Goal: Information Seeking & Learning: Learn about a topic

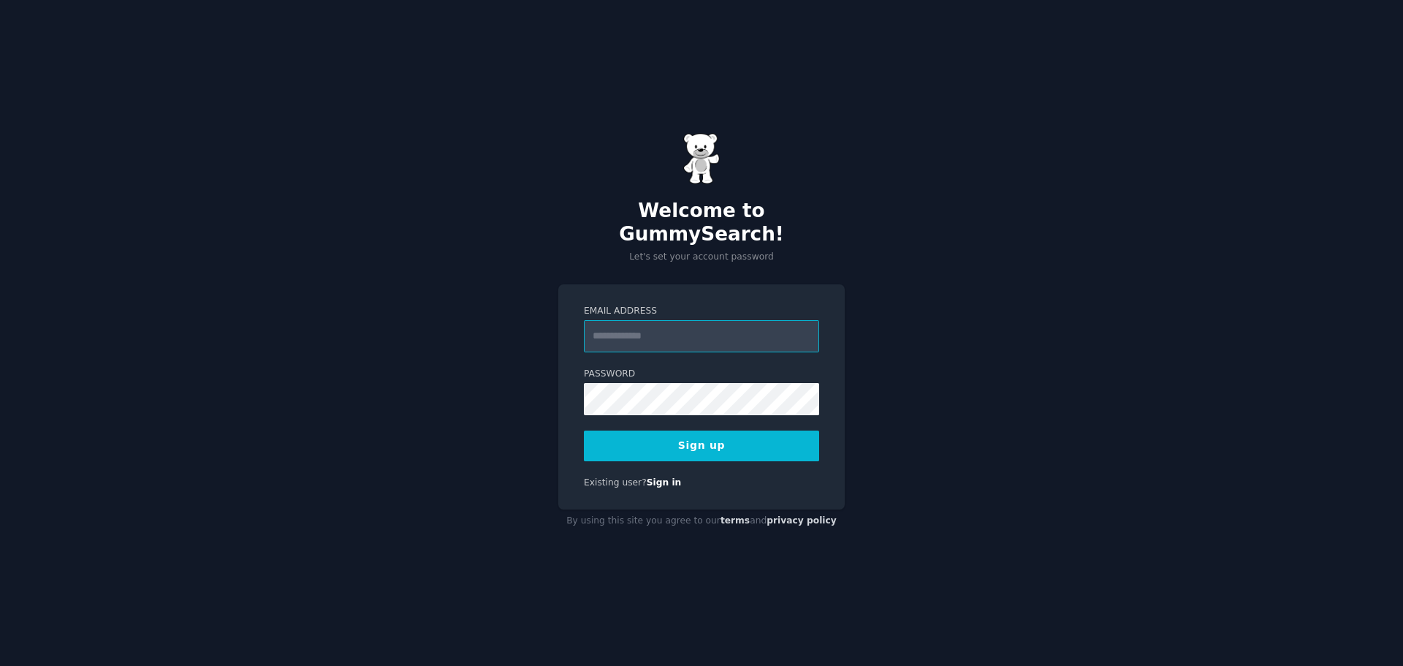
click at [708, 329] on input "Email Address" at bounding box center [701, 336] width 235 height 32
type input "**********"
click at [697, 437] on button "Sign up" at bounding box center [701, 445] width 235 height 31
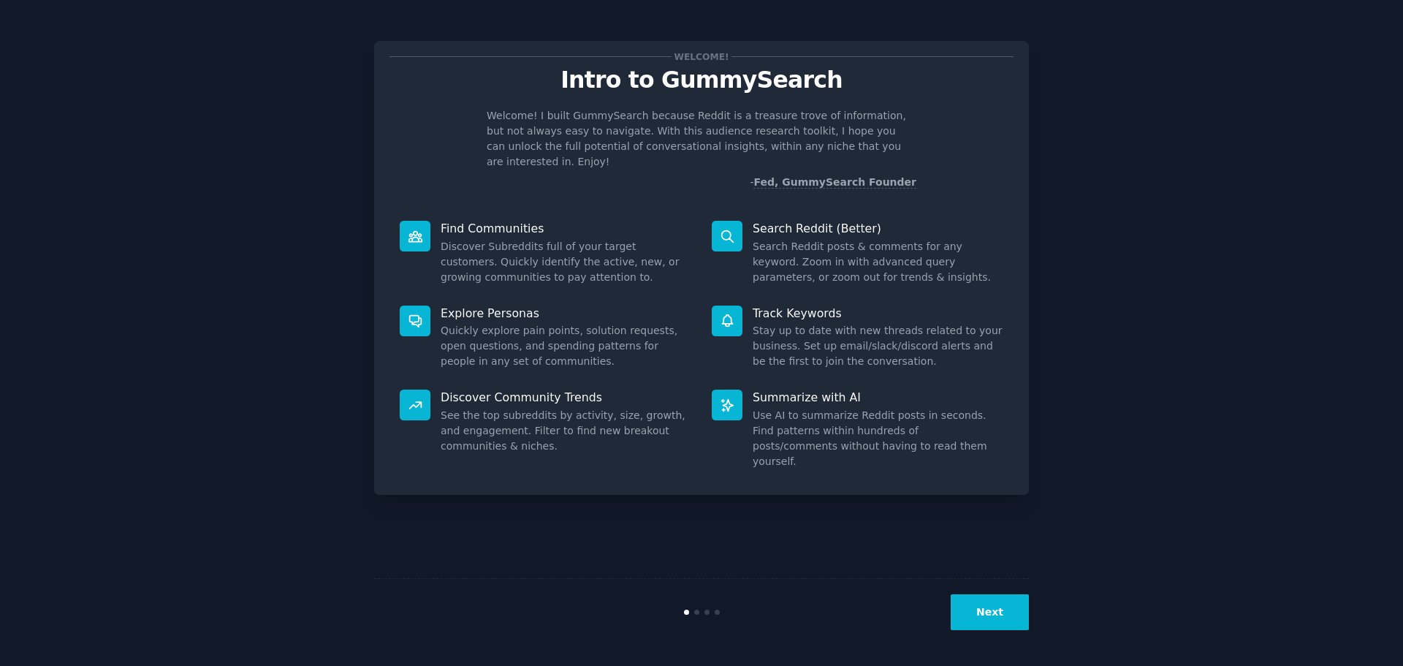
click at [980, 623] on button "Next" at bounding box center [990, 612] width 78 height 36
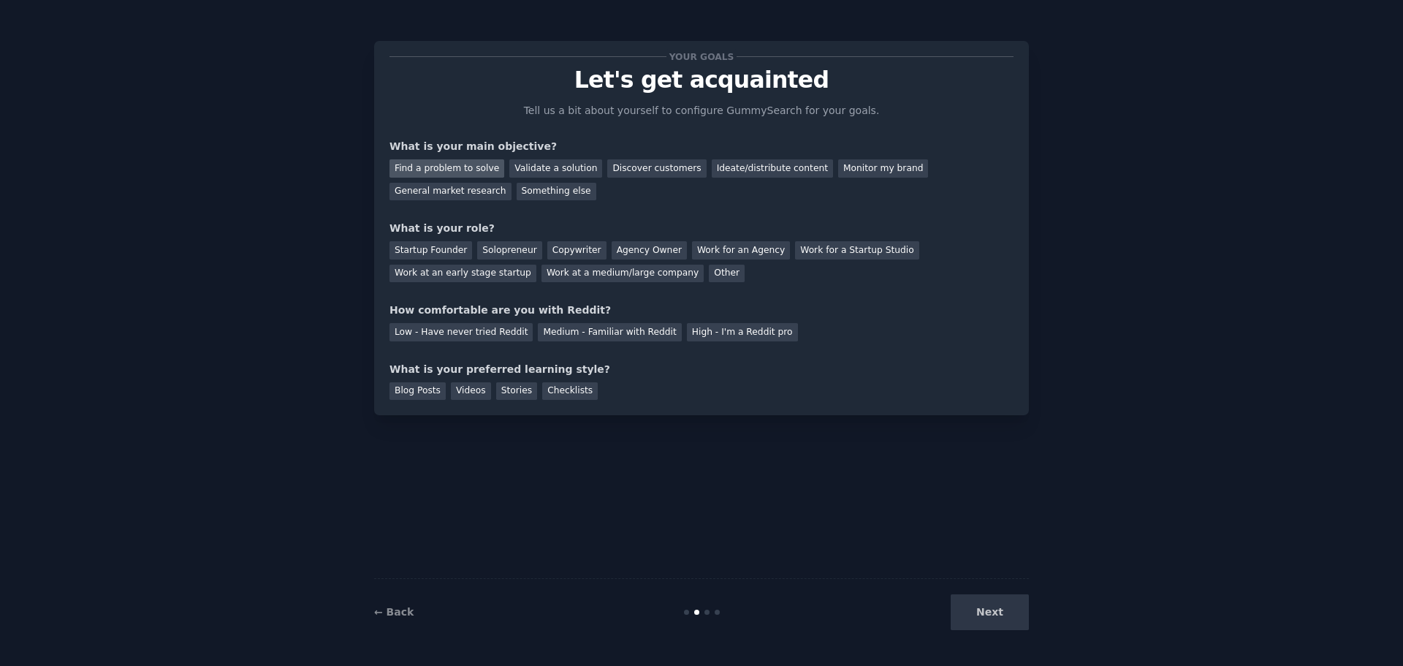
click at [431, 164] on div "Find a problem to solve" at bounding box center [446, 168] width 115 height 18
click at [537, 171] on div "Validate a solution" at bounding box center [555, 168] width 93 height 18
click at [457, 247] on div "Startup Founder" at bounding box center [430, 250] width 83 height 18
click at [613, 331] on div "Medium - Familiar with Reddit" at bounding box center [609, 332] width 143 height 18
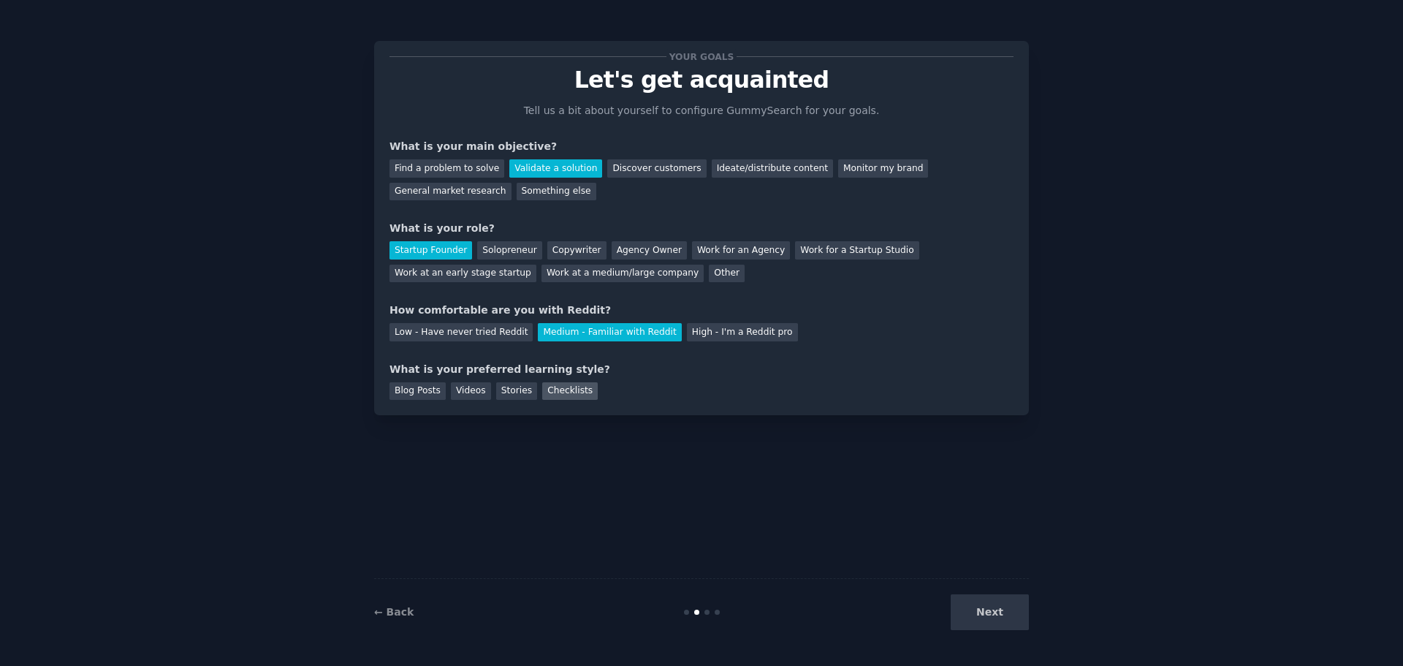
click at [542, 394] on div "Checklists" at bounding box center [570, 391] width 56 height 18
click at [503, 395] on div "Stories" at bounding box center [516, 391] width 41 height 18
click at [405, 391] on div "Blog Posts" at bounding box center [417, 391] width 56 height 18
click at [462, 392] on div "Videos" at bounding box center [471, 391] width 40 height 18
click at [397, 387] on div "Blog Posts" at bounding box center [417, 391] width 56 height 18
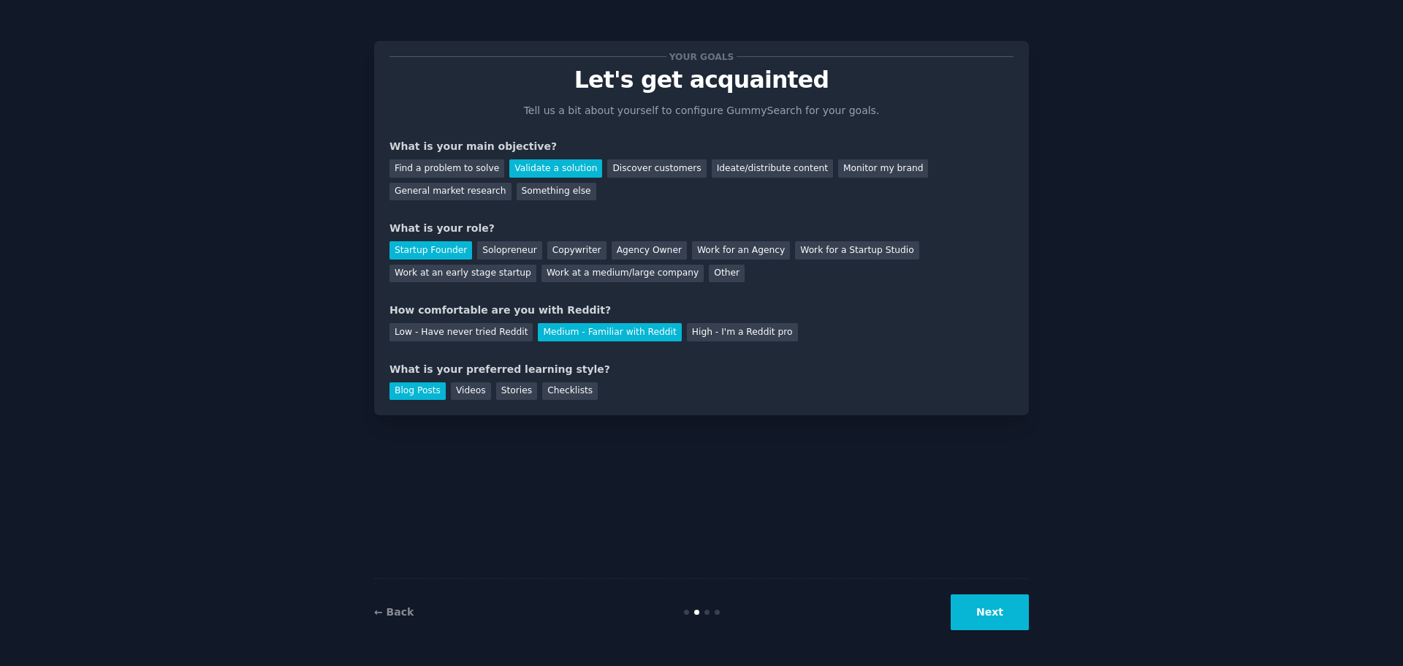
click at [983, 605] on button "Next" at bounding box center [990, 612] width 78 height 36
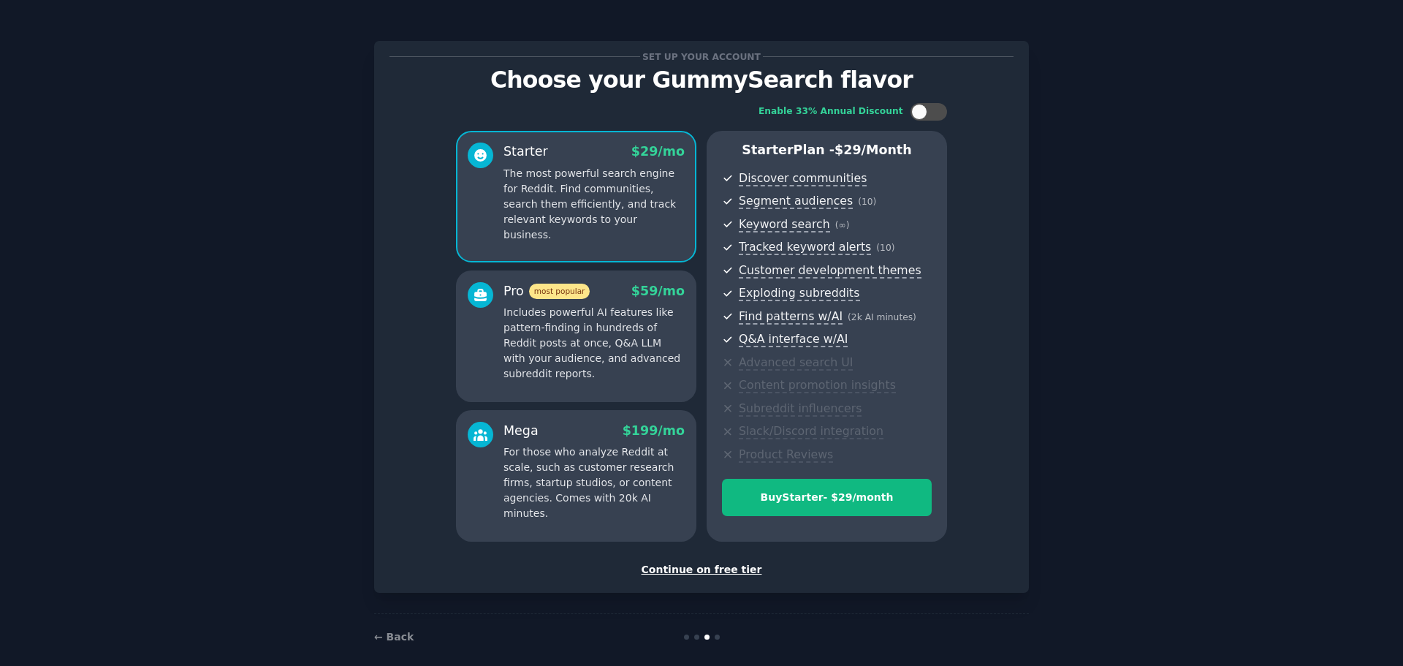
click at [699, 574] on div "Continue on free tier" at bounding box center [701, 569] width 624 height 15
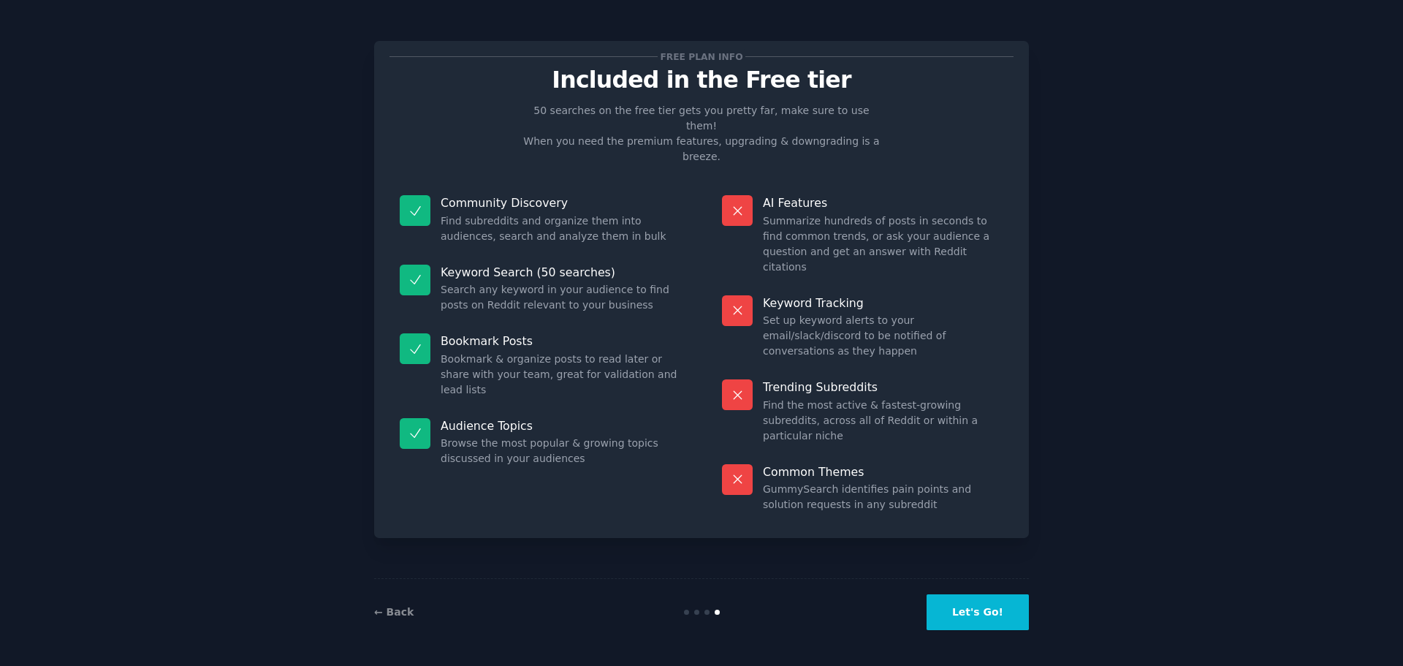
click at [982, 620] on button "Let's Go!" at bounding box center [977, 612] width 102 height 36
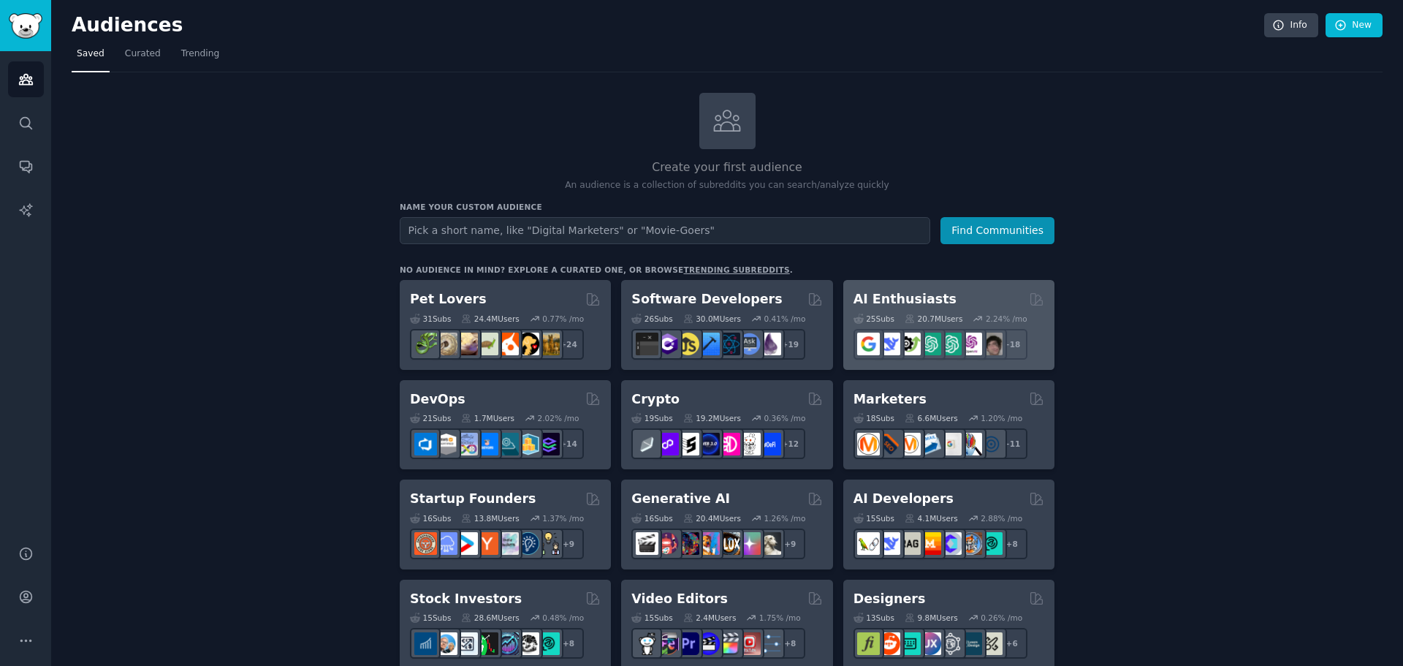
click at [949, 295] on div "AI Enthusiasts" at bounding box center [948, 299] width 191 height 18
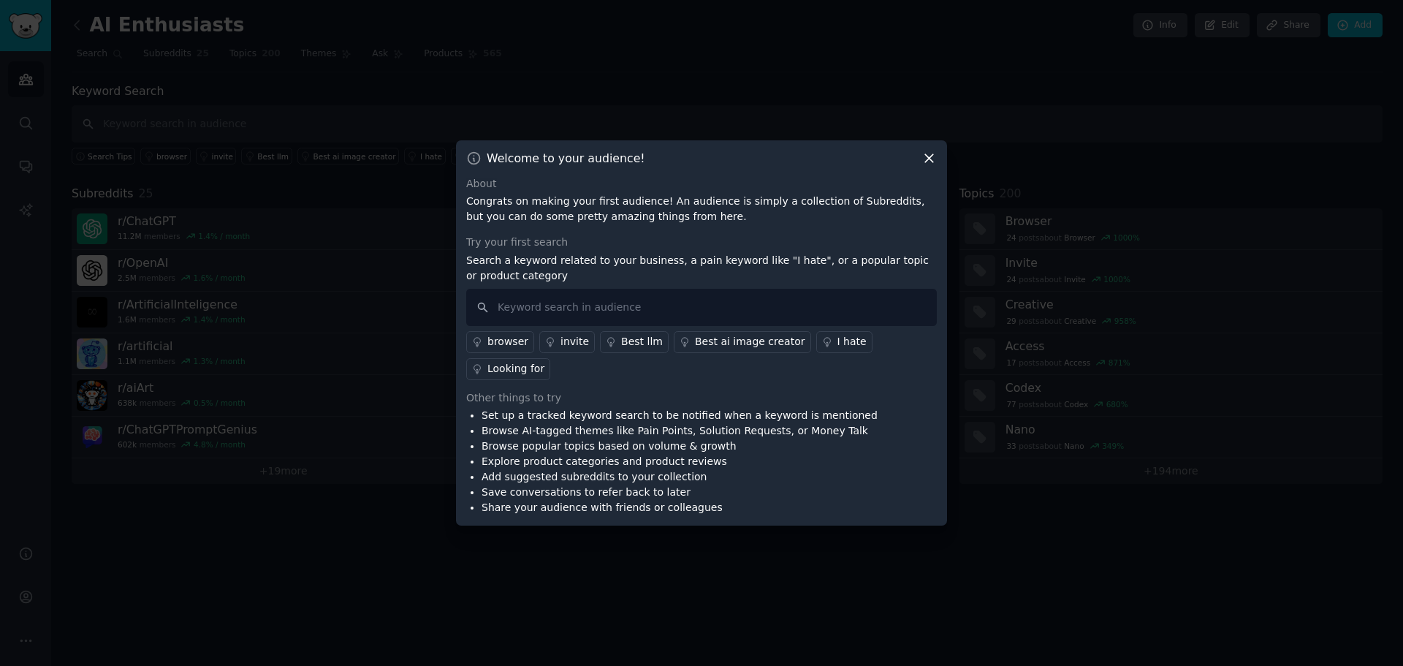
click at [929, 166] on icon at bounding box center [928, 158] width 15 height 15
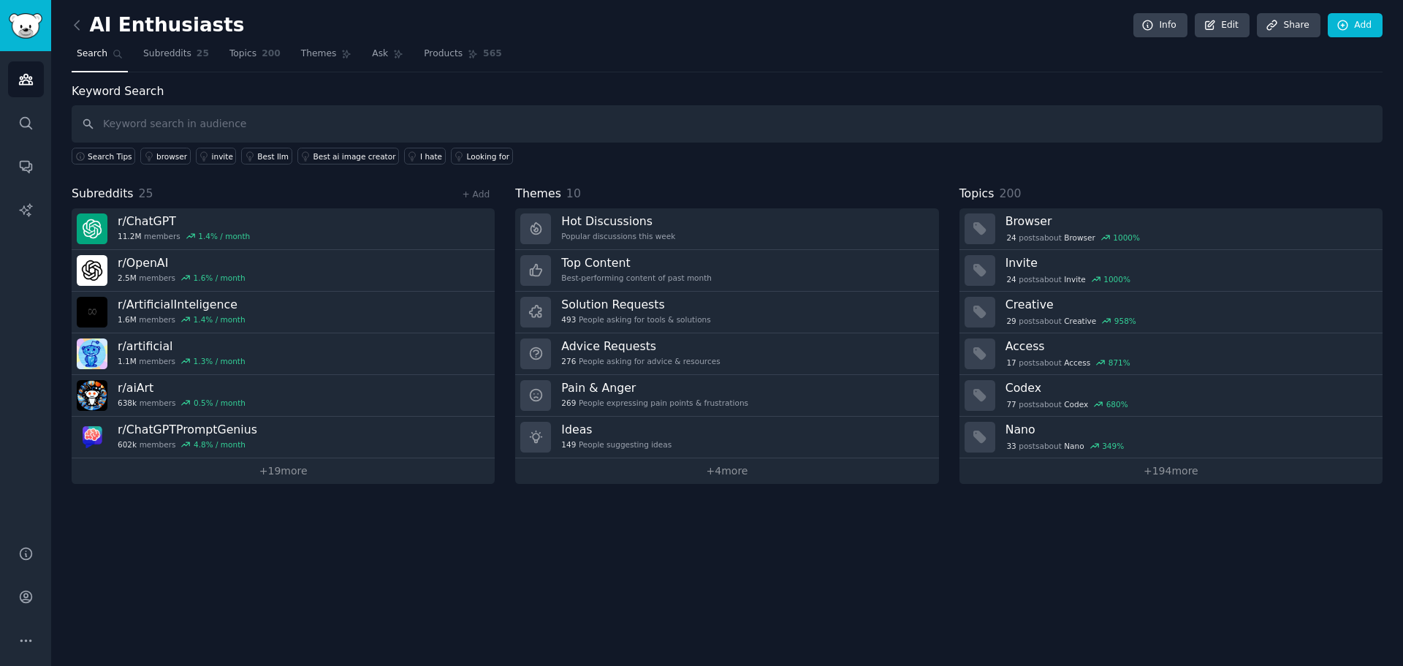
click at [967, 180] on div "Keyword Search Search Tips browser invite Best llm Best ai image creator I hate…" at bounding box center [727, 283] width 1311 height 401
click at [1039, 596] on div "AI Enthusiasts Info Edit Share Add Search Subreddits 25 Topics 200 Themes Ask P…" at bounding box center [727, 333] width 1352 height 666
click at [77, 18] on icon at bounding box center [76, 25] width 15 height 15
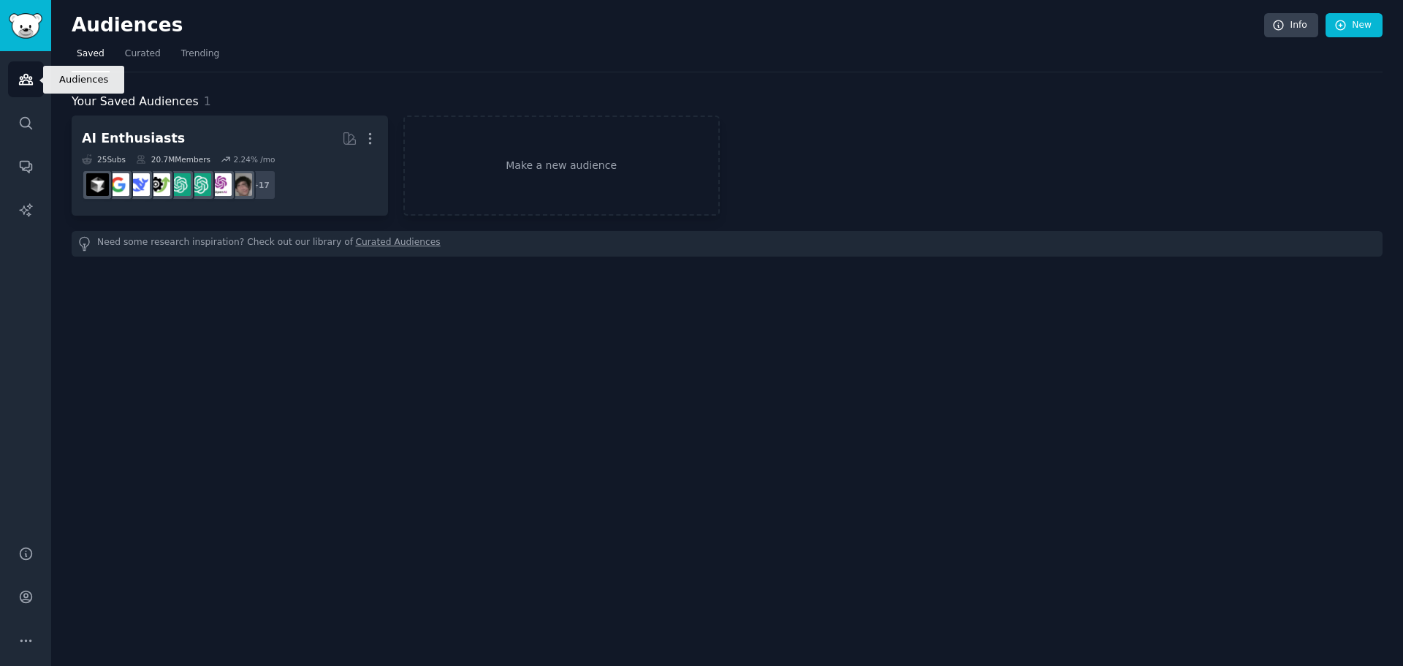
click at [27, 75] on icon "Sidebar" at bounding box center [25, 80] width 13 height 10
click at [132, 64] on link "Curated" at bounding box center [143, 57] width 46 height 30
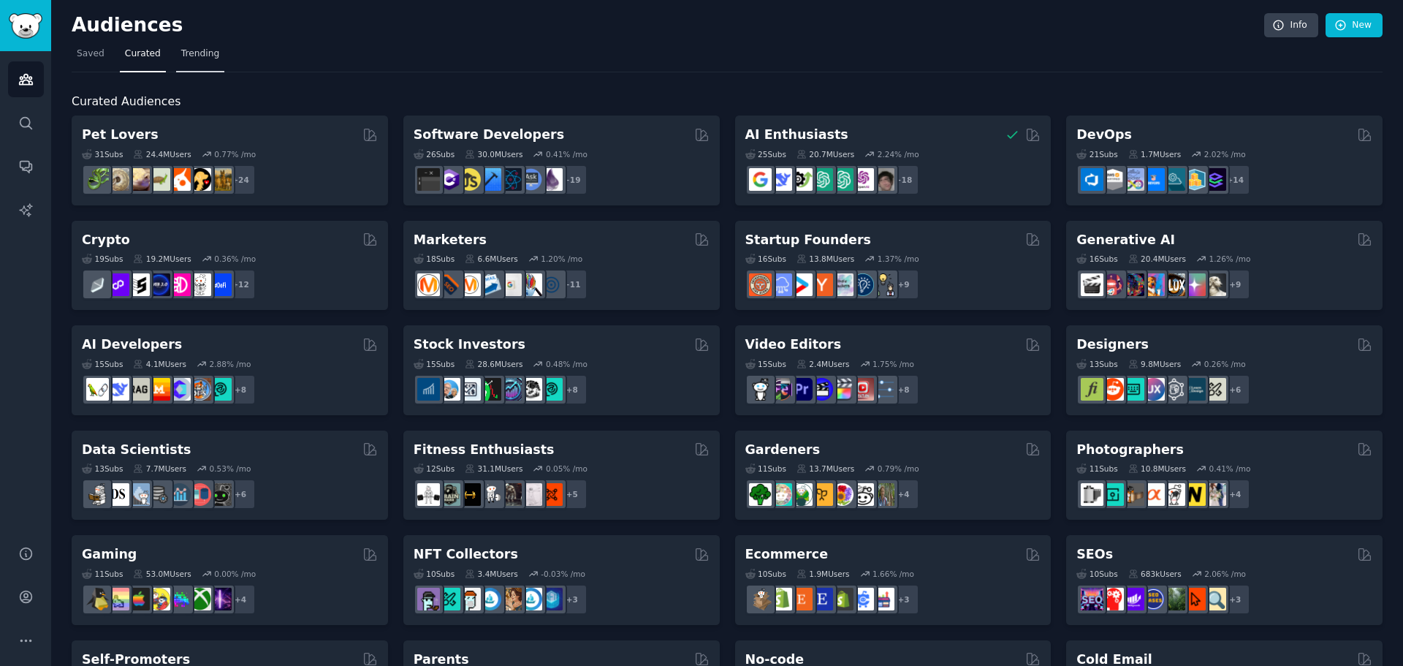
click at [182, 59] on span "Trending" at bounding box center [200, 53] width 38 height 13
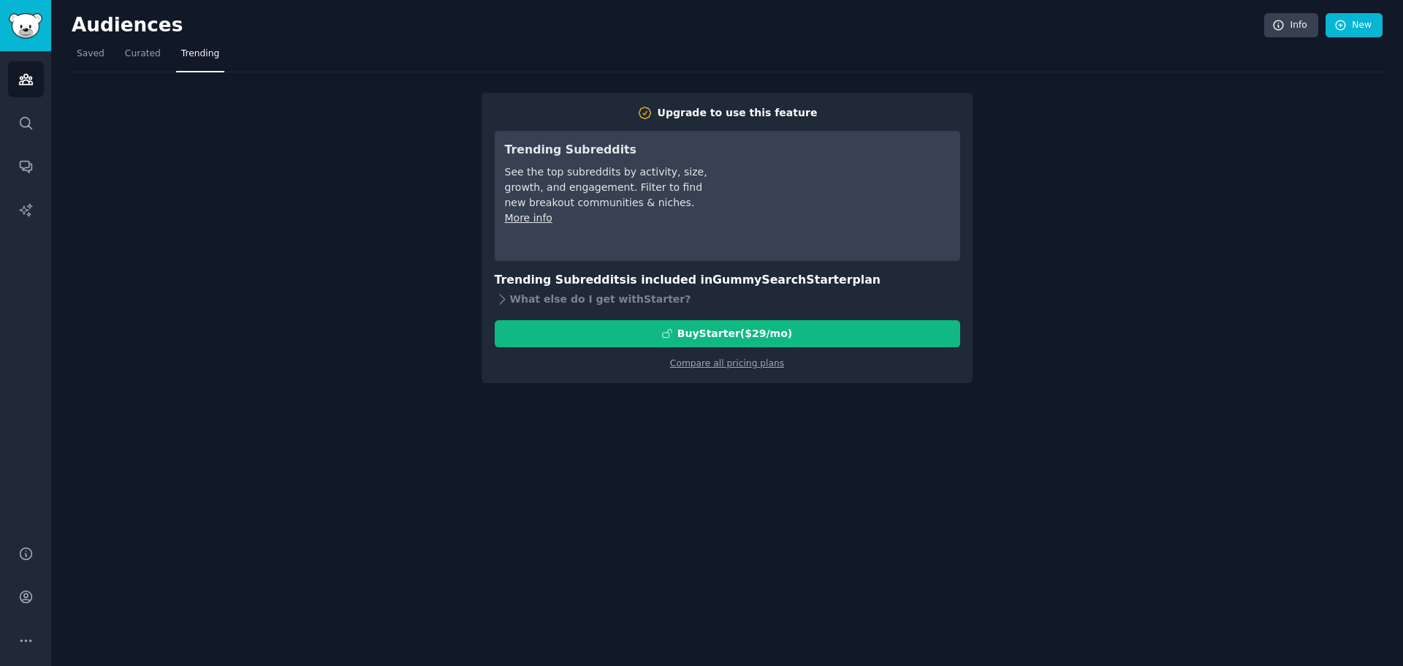
click at [356, 261] on div "Upgrade to use this feature Trending Subreddits See the top subreddits by activ…" at bounding box center [727, 227] width 1311 height 311
click at [129, 53] on span "Curated" at bounding box center [143, 53] width 36 height 13
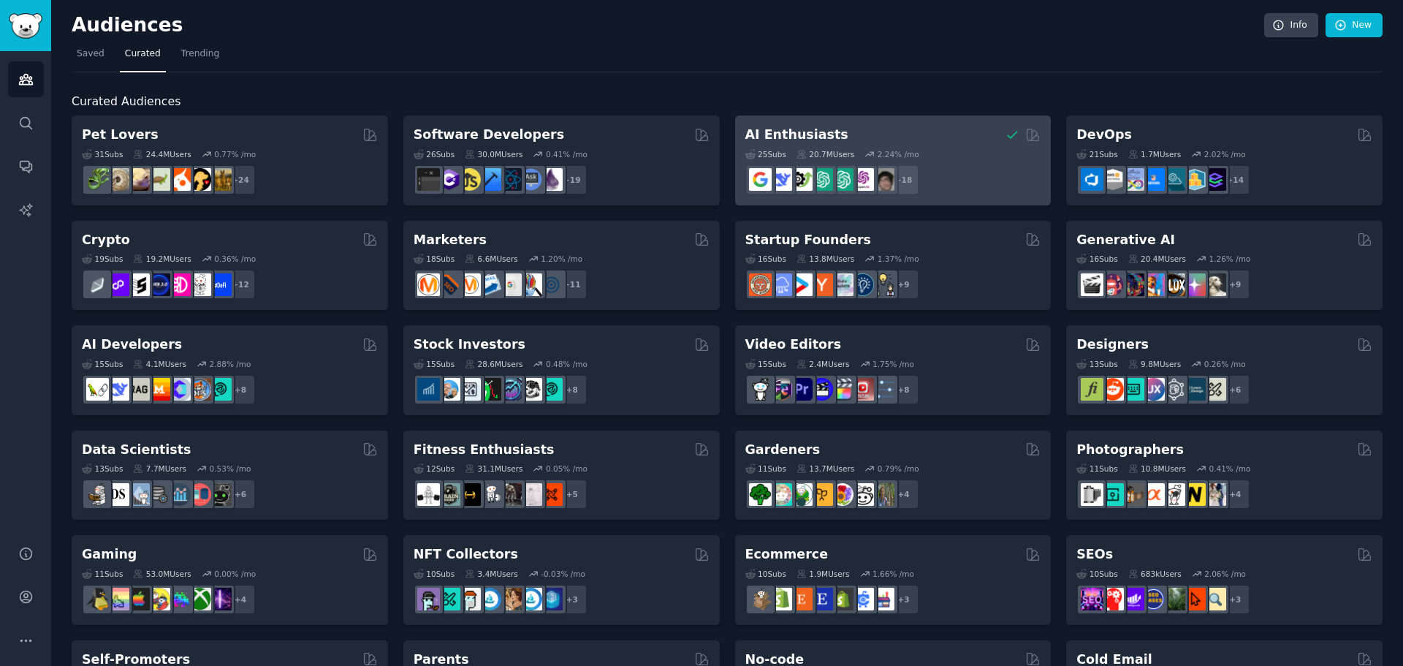
click at [893, 136] on div "AI Enthusiasts" at bounding box center [893, 135] width 296 height 18
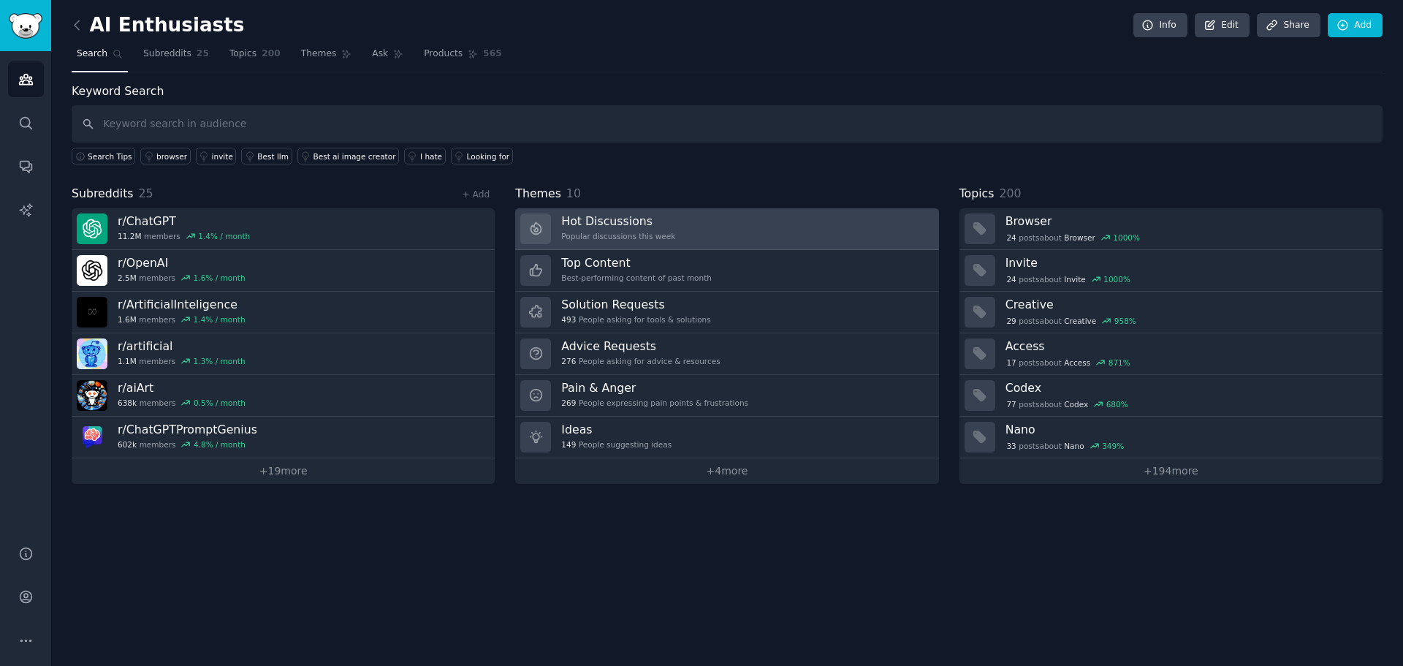
click at [698, 220] on link "Hot Discussions Popular discussions this week" at bounding box center [726, 229] width 423 height 42
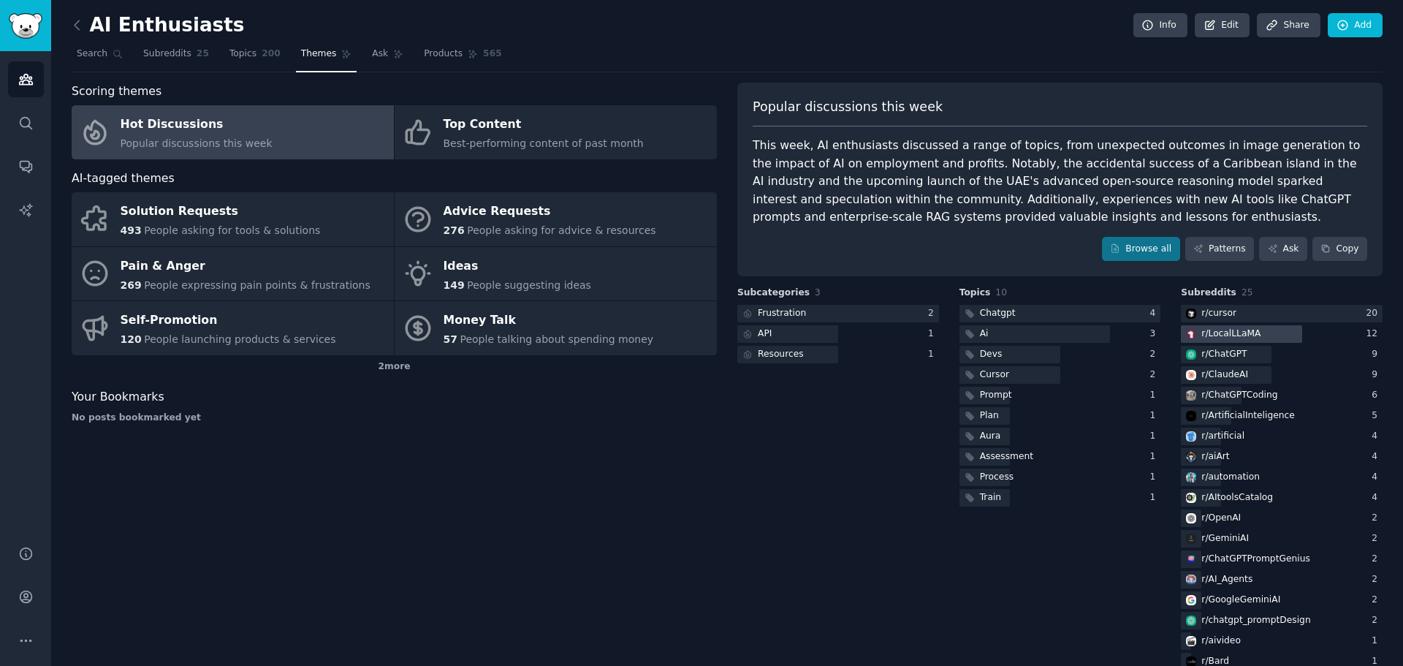
click at [1245, 338] on div "r/ LocalLLaMA" at bounding box center [1230, 333] width 59 height 13
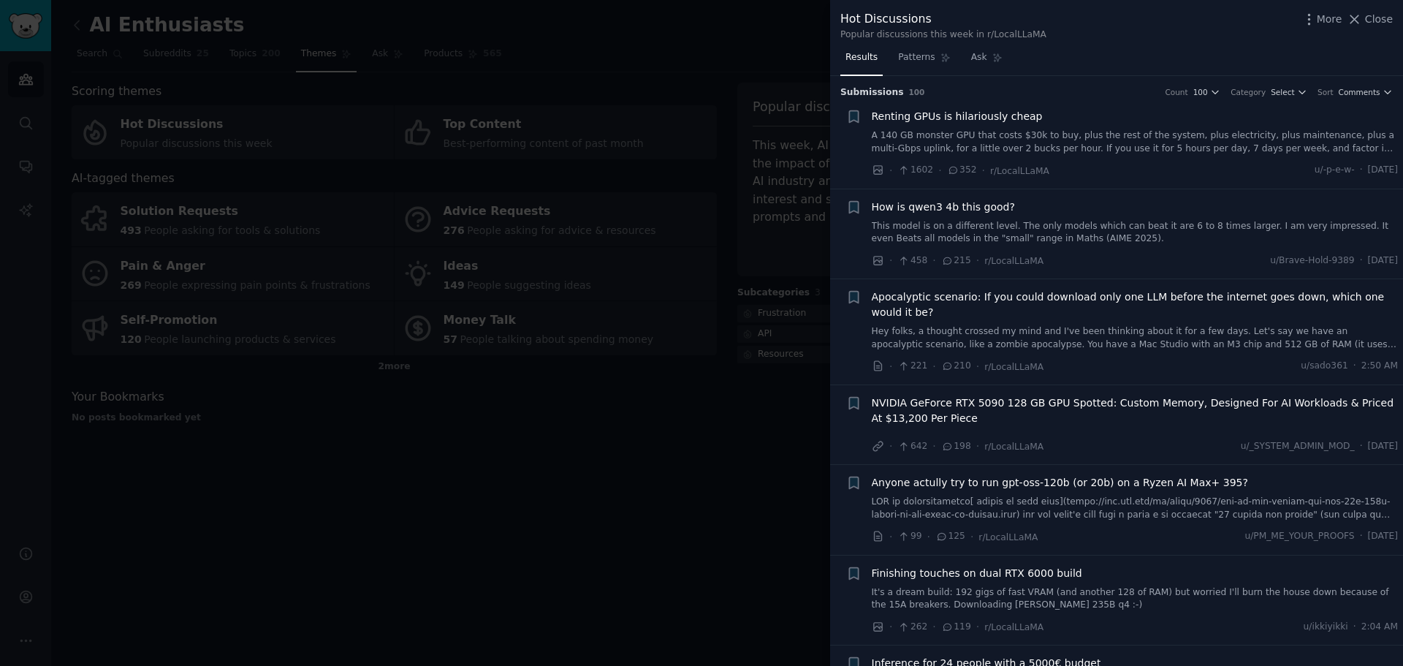
click at [1067, 134] on link "A 140 GB monster GPU that costs $30k to buy, plus the rest of the system, plus …" at bounding box center [1135, 142] width 527 height 26
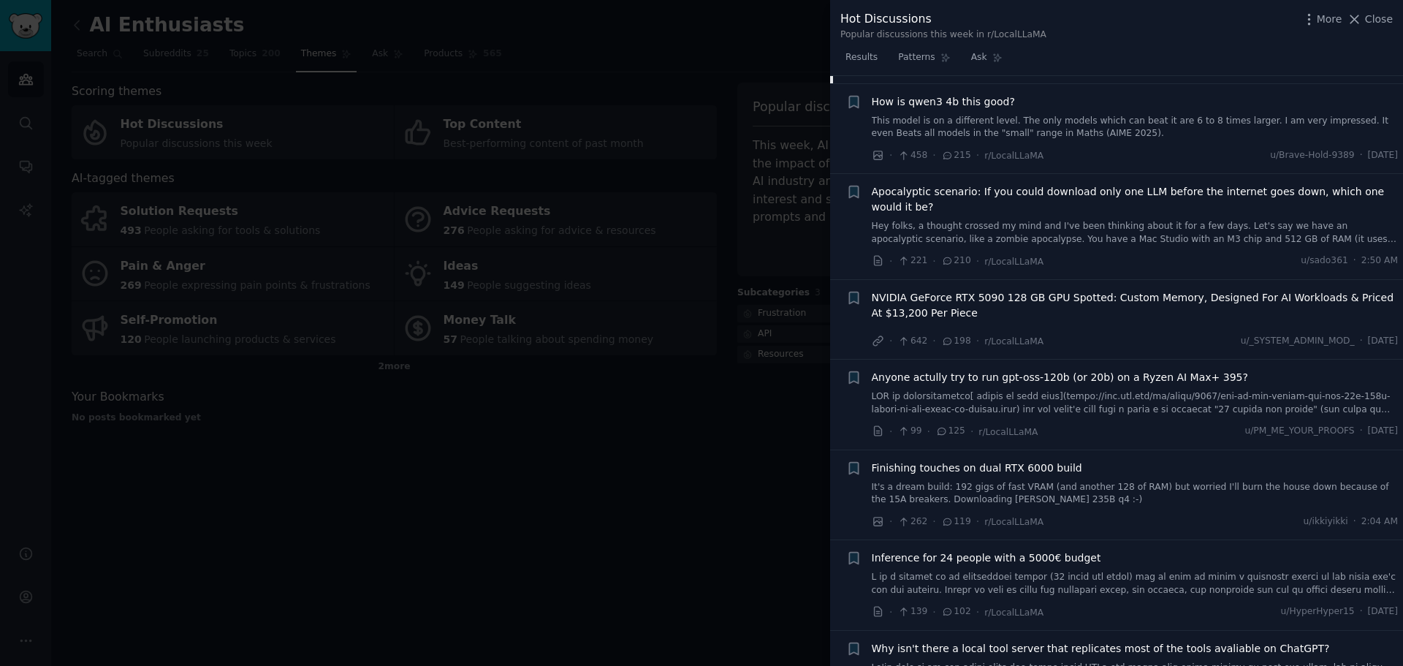
scroll to position [462, 0]
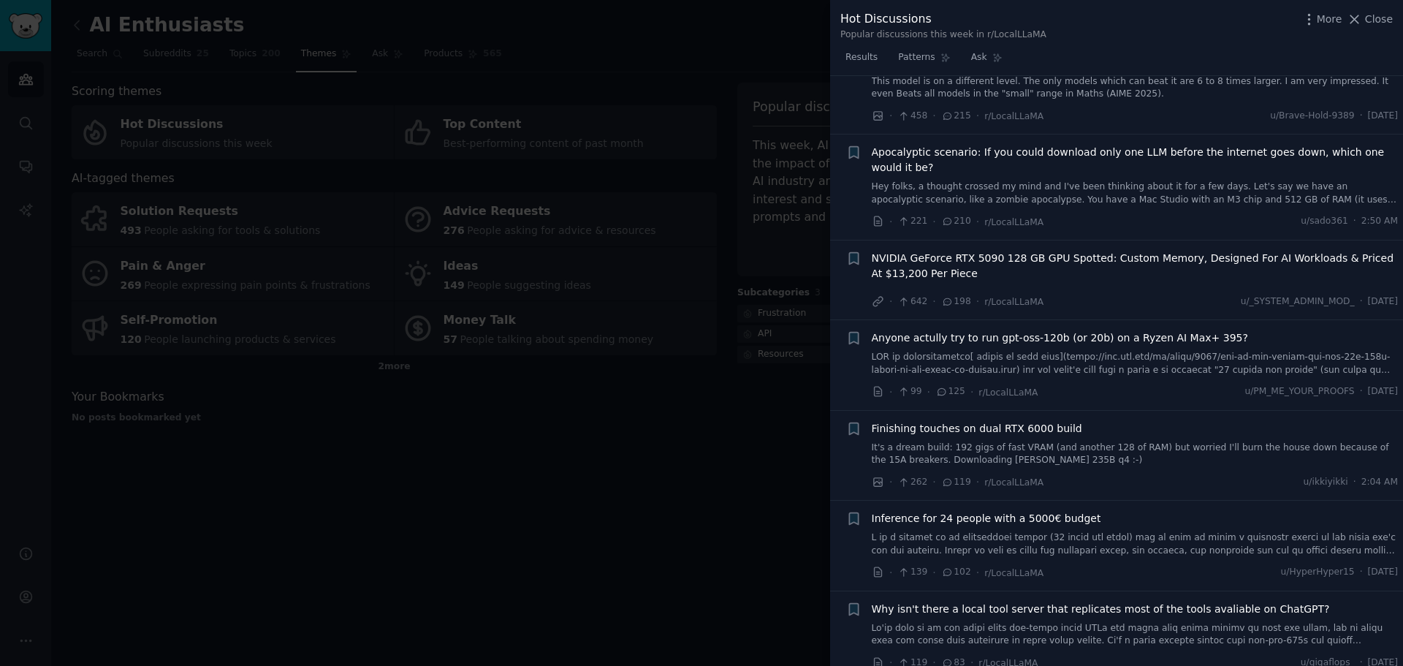
click at [1075, 541] on link at bounding box center [1135, 544] width 527 height 26
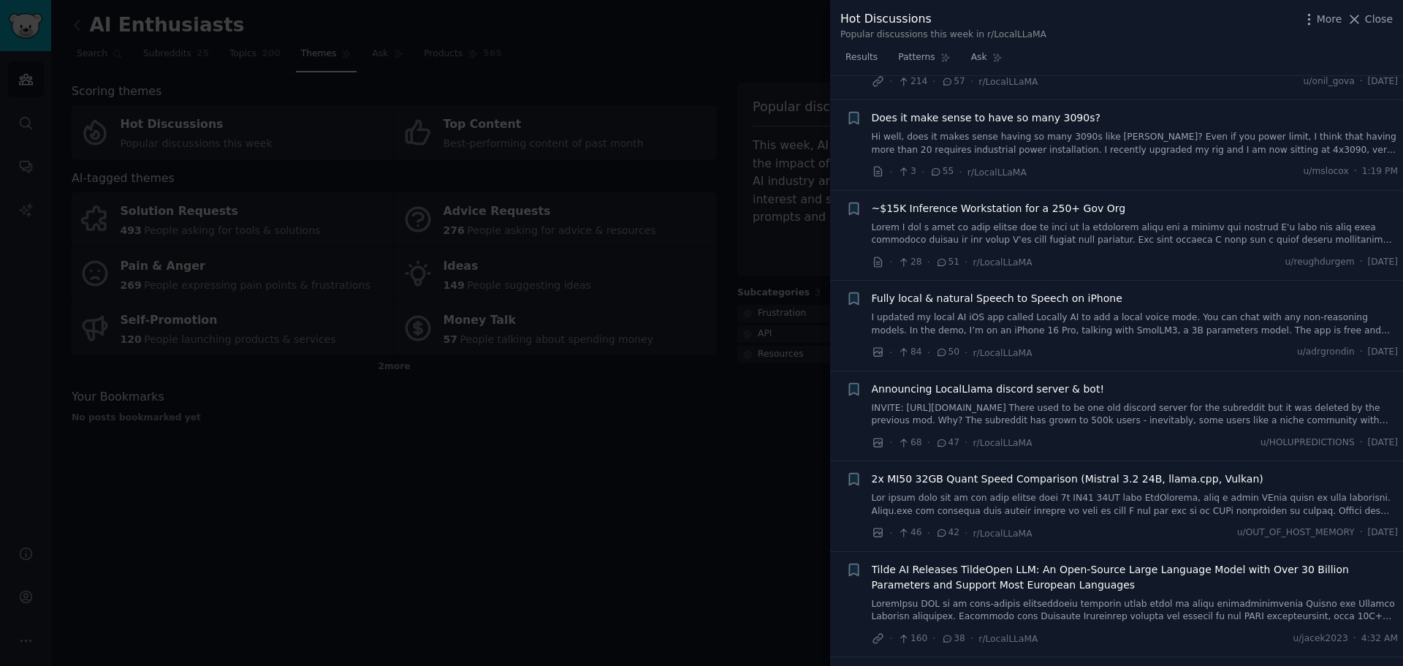
scroll to position [1603, 0]
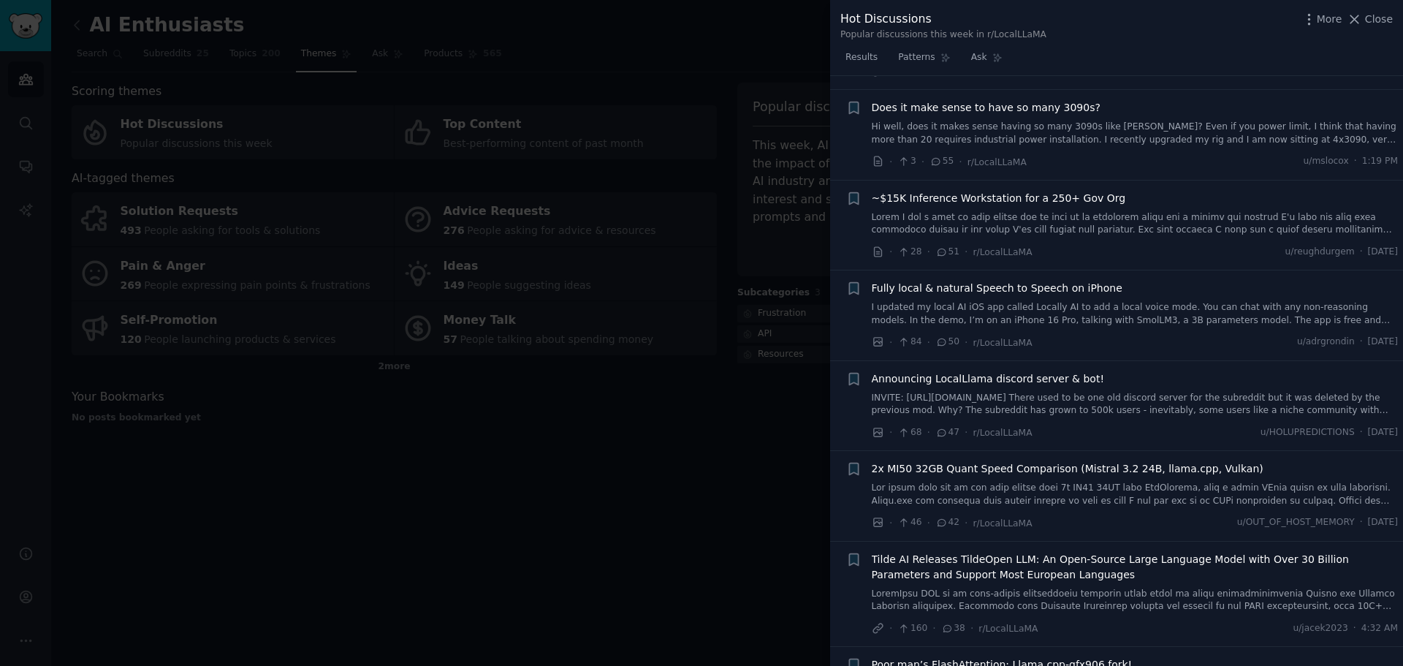
drag, startPoint x: 1379, startPoint y: 14, endPoint x: 102, endPoint y: 39, distance: 1278.1
click at [1379, 14] on span "Close" at bounding box center [1379, 19] width 28 height 15
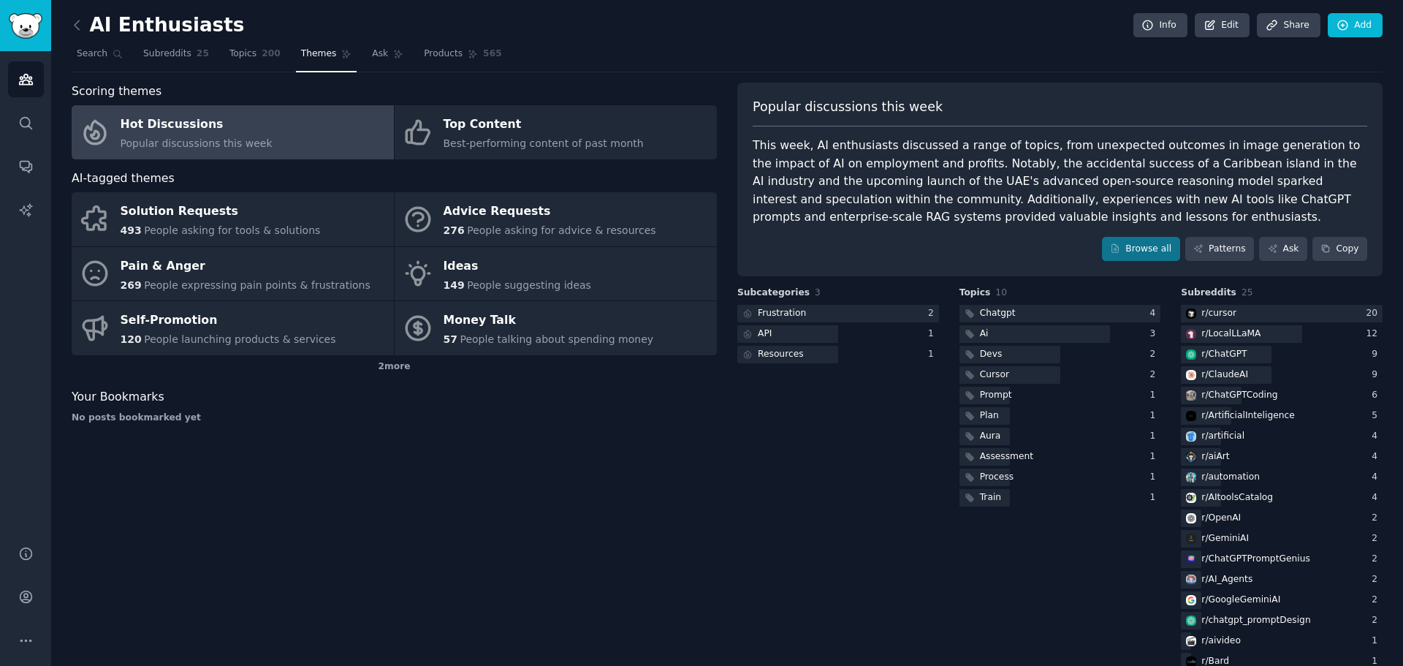
click at [69, 22] on div "AI Enthusiasts Info Edit Share Add Search Subreddits 25 Topics 200 Themes Ask P…" at bounding box center [727, 418] width 1352 height 837
click at [77, 25] on icon at bounding box center [76, 25] width 15 height 15
